Goal: Check status

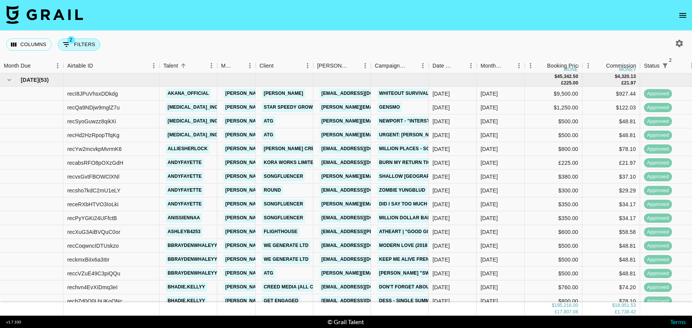
click at [72, 48] on button "2 Filters" at bounding box center [79, 44] width 43 height 12
select select "status"
select select "isNotAnyOf"
select select "status"
select select "isNotAnyOf"
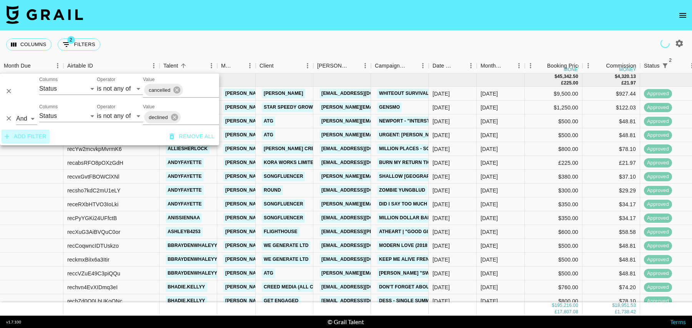
click at [27, 138] on button "Add filter" at bounding box center [26, 137] width 48 height 14
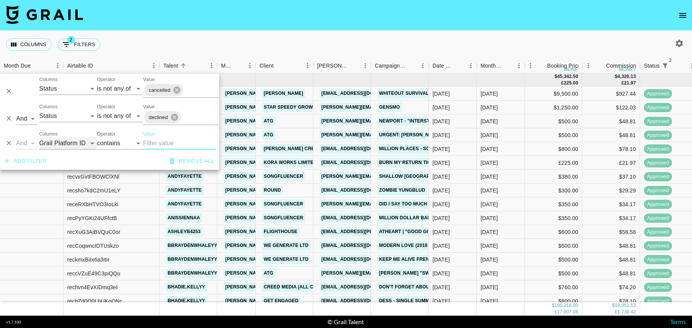
click at [63, 144] on select "Grail Platform ID Airtable ID Talent Manager Client [PERSON_NAME] Campaign (Typ…" at bounding box center [68, 143] width 58 height 12
select select "talentName"
click at [39, 137] on select "Grail Platform ID Airtable ID Talent Manager Client [PERSON_NAME] Campaign (Typ…" at bounding box center [68, 143] width 58 height 12
click at [158, 148] on input "Value" at bounding box center [179, 143] width 73 height 12
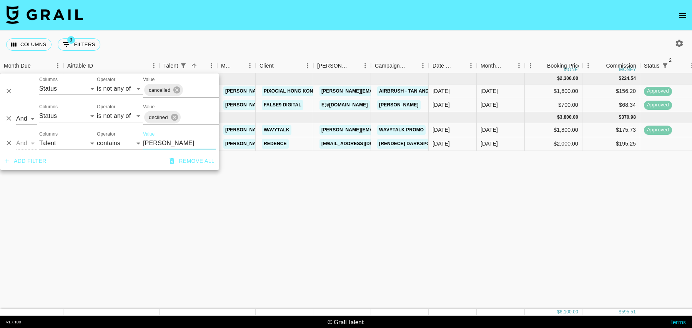
type input "[PERSON_NAME]"
click at [425, 199] on div "[DATE] ( 2 ) $ 2,300.00 $ 224.54 recZb18VbL6lk9qii jada.tiara1 [PERSON_NAME][EM…" at bounding box center [624, 191] width 1248 height 236
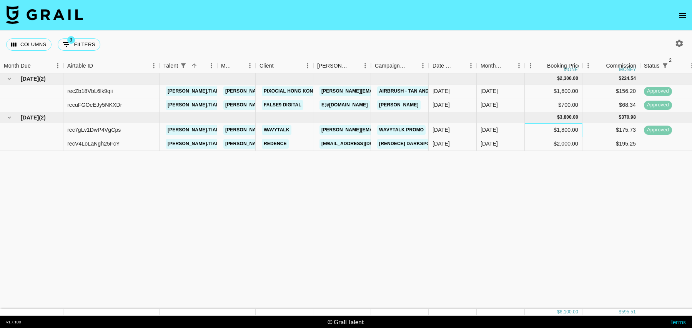
click at [531, 127] on div "$1,800.00" at bounding box center [554, 130] width 58 height 14
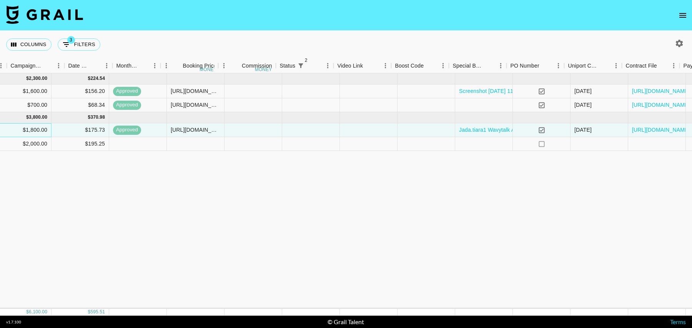
scroll to position [0, 556]
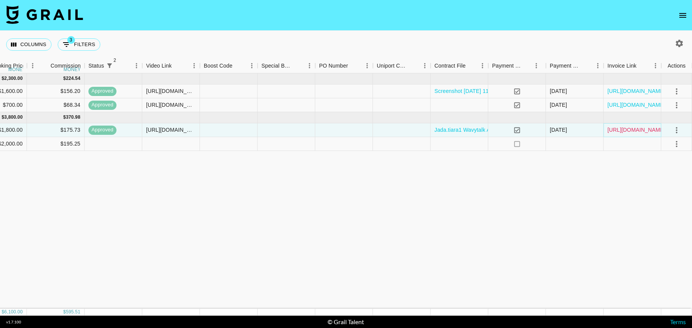
click at [643, 132] on link "[URL][DOMAIN_NAME]" at bounding box center [637, 130] width 58 height 8
click at [82, 38] on button "3 Filters" at bounding box center [79, 44] width 43 height 12
select select "status"
select select "isNotAnyOf"
select select "status"
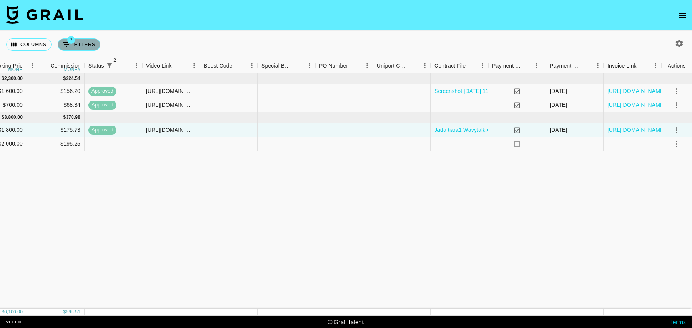
select select "isNotAnyOf"
select select "talentName"
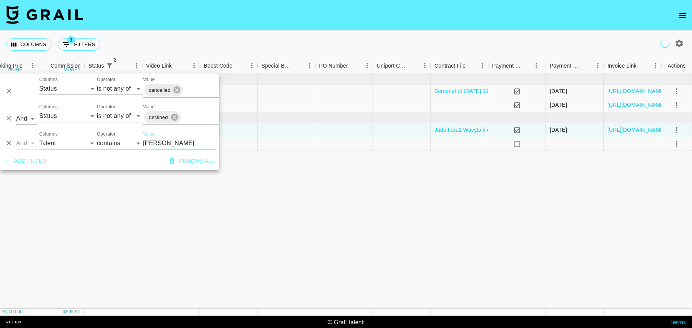
click at [136, 142] on div "And Or Columns Grail Platform ID Airtable ID Talent Manager Client [PERSON_NAME…" at bounding box center [109, 140] width 219 height 25
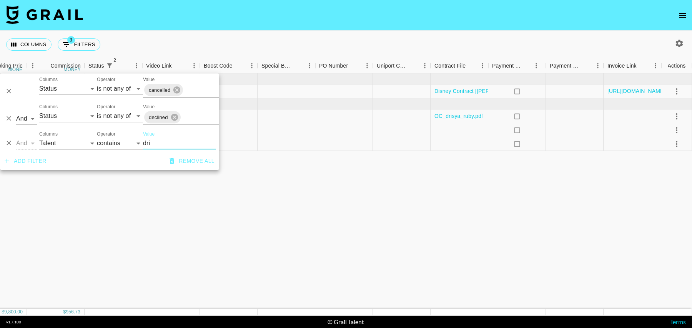
type input "dri"
click at [331, 152] on div "[DATE] ( 1 ) $ 2,800.00 $ 273.35 recwEhuuy7rXAvjbc [PERSON_NAME].reghuram [EMAI…" at bounding box center [68, 191] width 1248 height 236
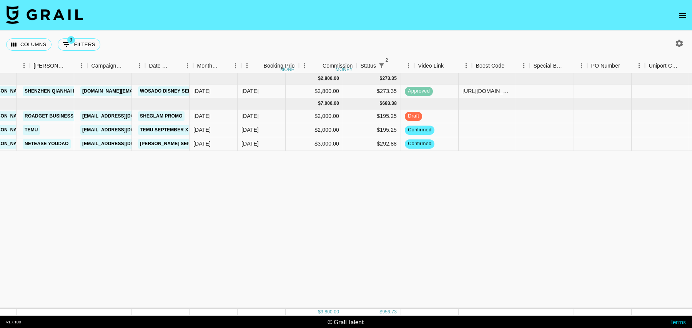
scroll to position [0, 168]
